Goal: Information Seeking & Learning: Learn about a topic

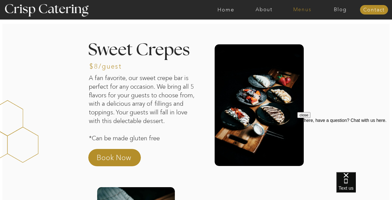
click at [298, 10] on nav "Menus" at bounding box center [302, 10] width 38 height 6
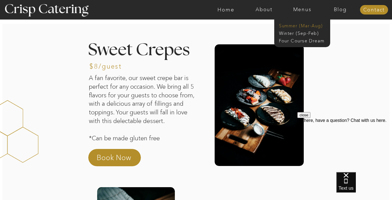
click at [291, 25] on nav "Summer (Mar-Aug)" at bounding box center [304, 25] width 50 height 5
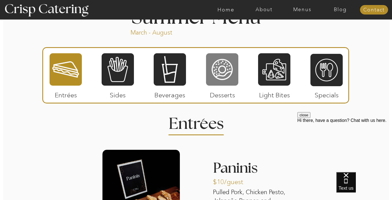
click at [225, 70] on div at bounding box center [222, 69] width 32 height 33
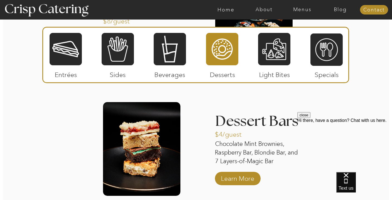
scroll to position [767, 0]
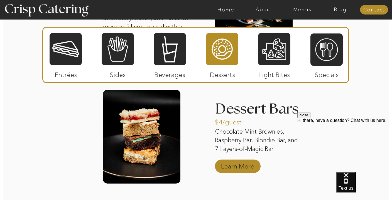
click at [236, 166] on p "Learn More" at bounding box center [237, 164] width 37 height 16
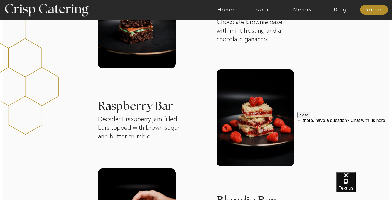
scroll to position [240, 0]
